Goal: Find specific page/section: Find specific page/section

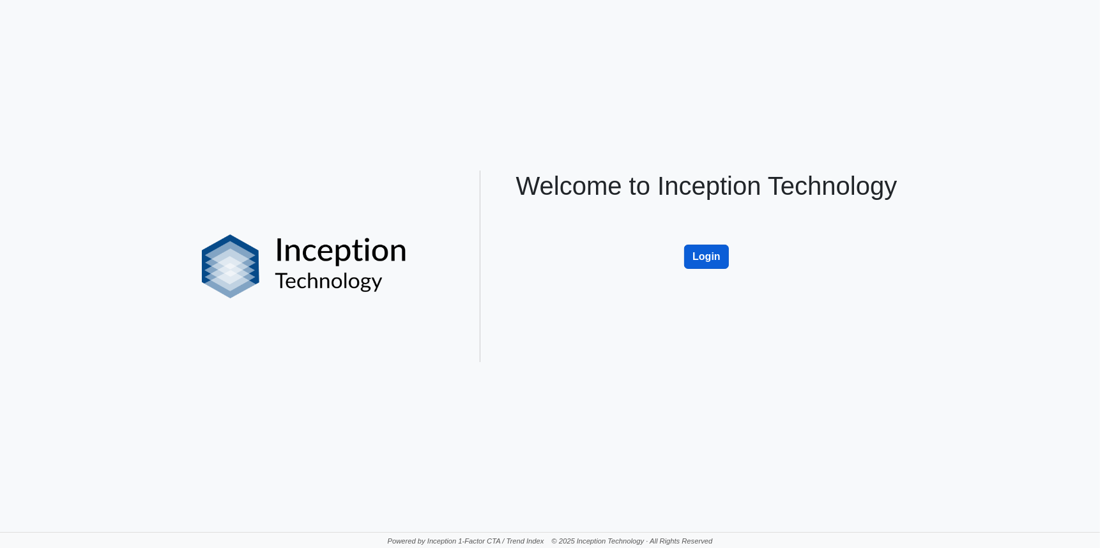
click at [704, 251] on button "Login" at bounding box center [706, 257] width 45 height 24
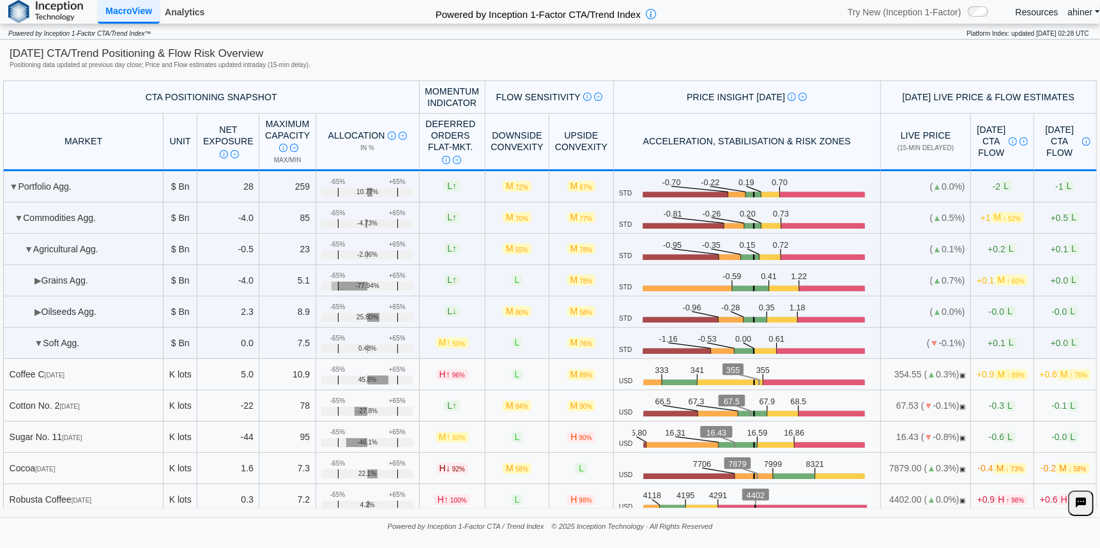
click at [181, 11] on link "Analytics" at bounding box center [185, 12] width 50 height 22
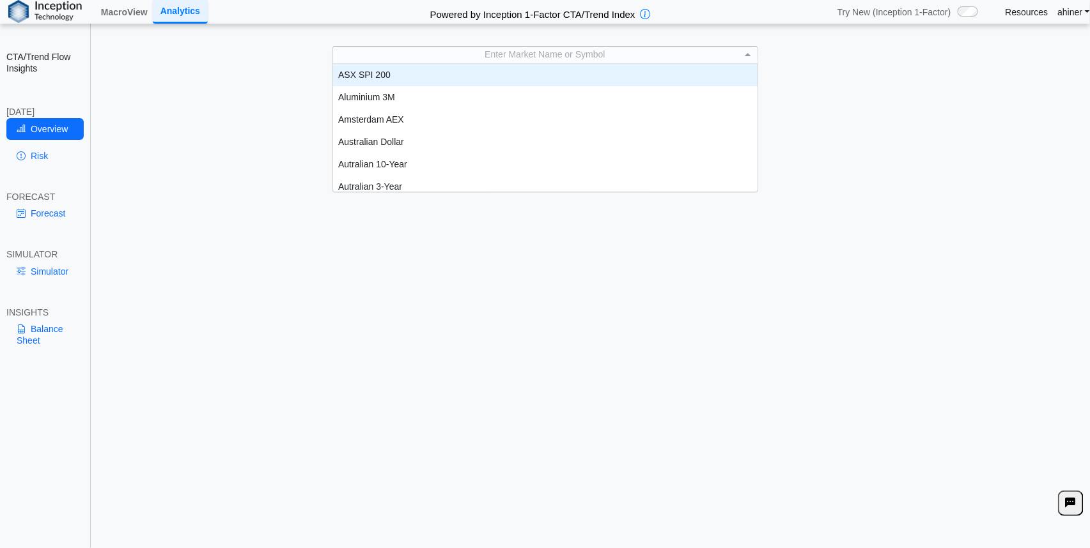
click at [748, 59] on span at bounding box center [749, 55] width 16 height 17
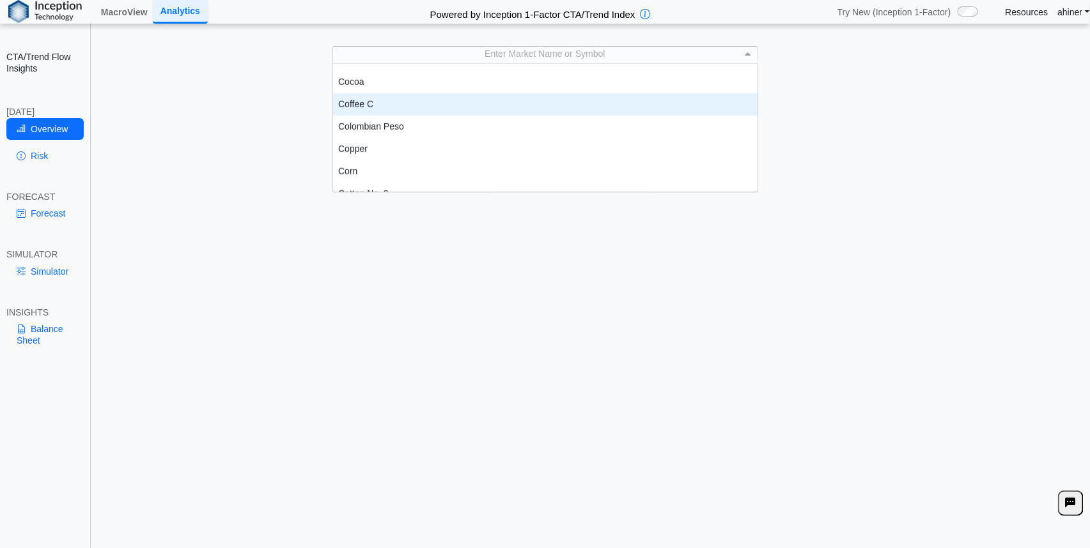
scroll to position [497, 0]
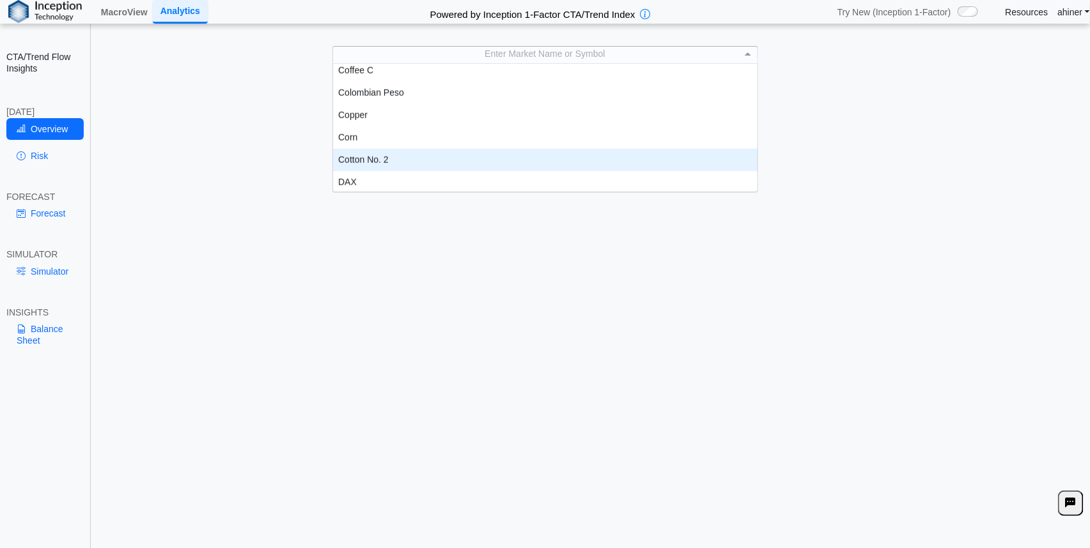
click at [405, 157] on div "Cotton No. 2" at bounding box center [545, 160] width 424 height 22
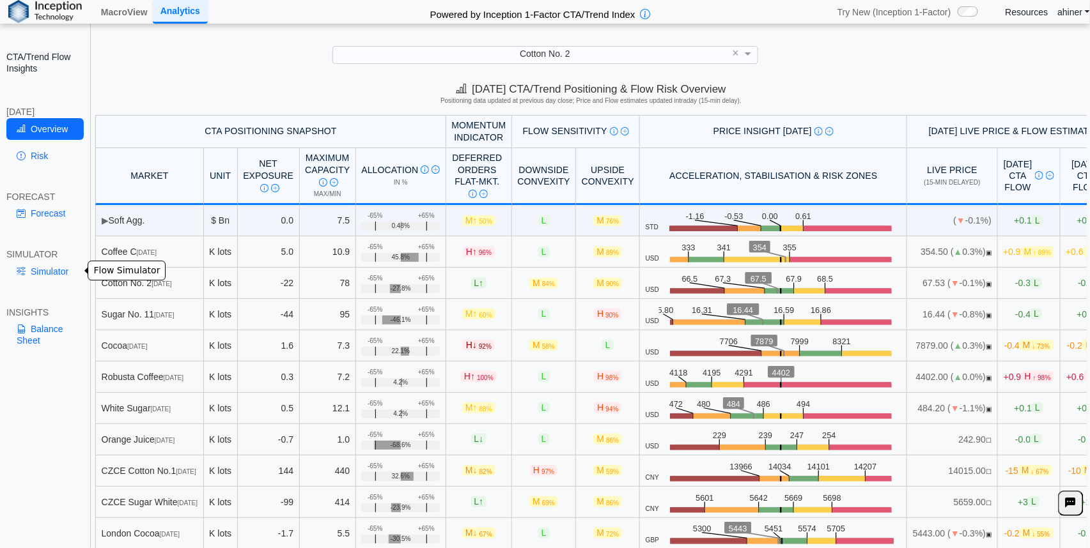
click at [46, 269] on link "Simulator" at bounding box center [44, 272] width 77 height 22
